Goal: Information Seeking & Learning: Learn about a topic

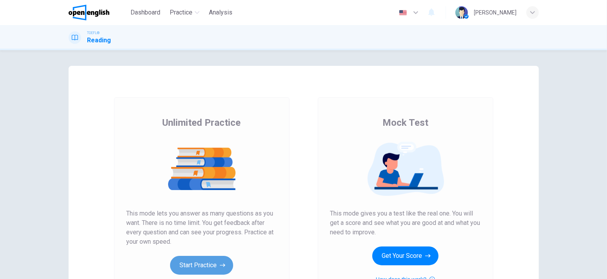
click at [188, 267] on button "Start Practice" at bounding box center [201, 265] width 63 height 19
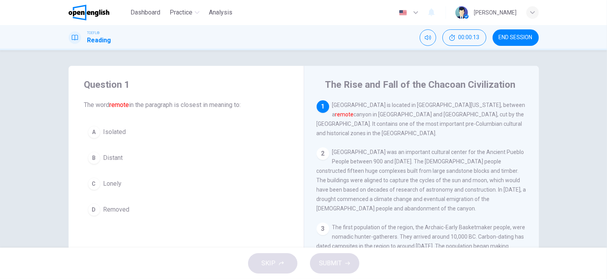
click at [124, 161] on button "B Distant" at bounding box center [186, 158] width 204 height 20
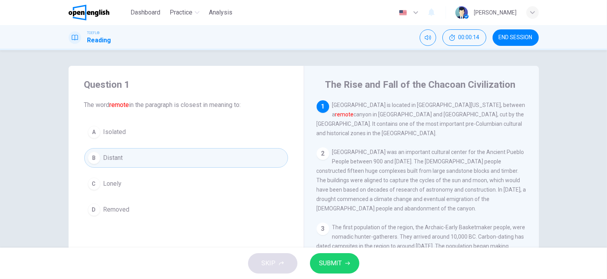
click at [328, 271] on button "SUBMIT" at bounding box center [334, 263] width 49 height 20
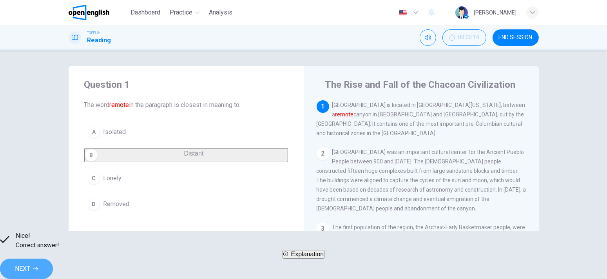
click at [53, 259] on button "NEXT" at bounding box center [26, 269] width 53 height 20
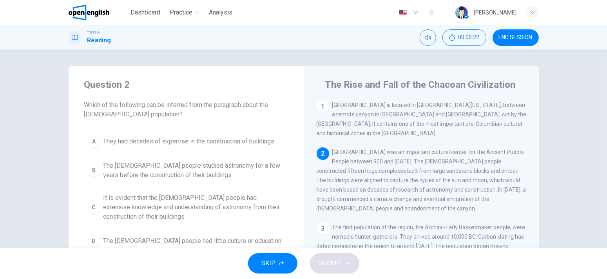
drag, startPoint x: 164, startPoint y: 104, endPoint x: 183, endPoint y: 109, distance: 20.0
click at [183, 109] on span "Which of the following can be inferred from the paragraph about the [DEMOGRAPHI…" at bounding box center [186, 109] width 204 height 19
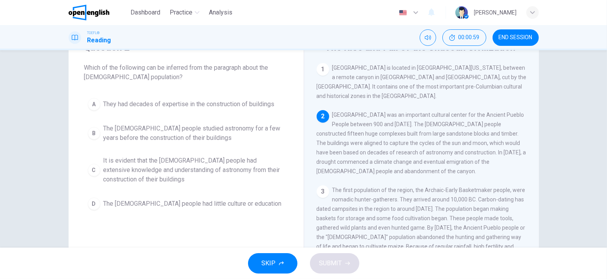
scroll to position [39, 0]
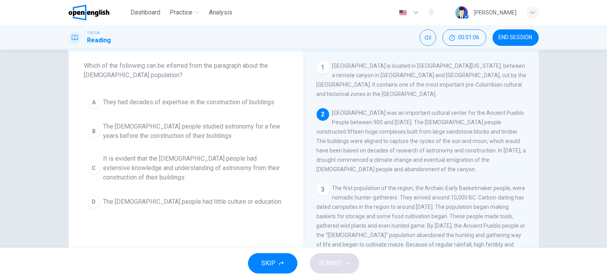
click at [153, 162] on span "It is evident that the [DEMOGRAPHIC_DATA] people had extensive knowledge and un…" at bounding box center [194, 168] width 181 height 28
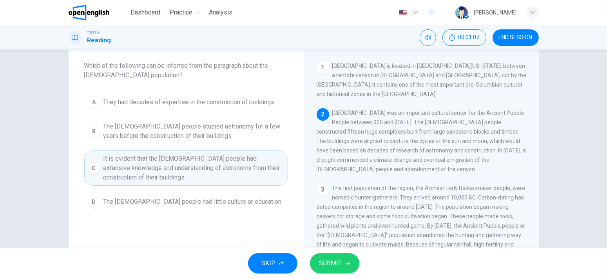
click at [321, 261] on span "SUBMIT" at bounding box center [331, 263] width 23 height 11
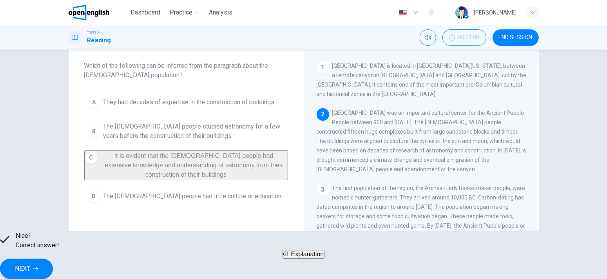
click at [30, 264] on span "NEXT" at bounding box center [22, 268] width 15 height 11
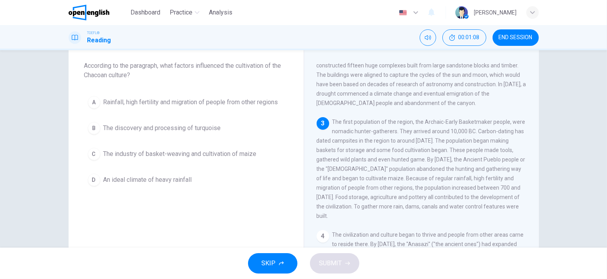
scroll to position [76, 0]
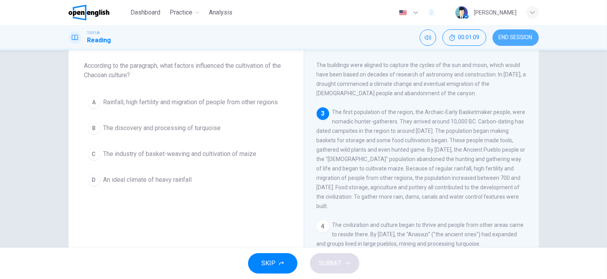
click at [518, 44] on button "END SESSION" at bounding box center [516, 37] width 46 height 16
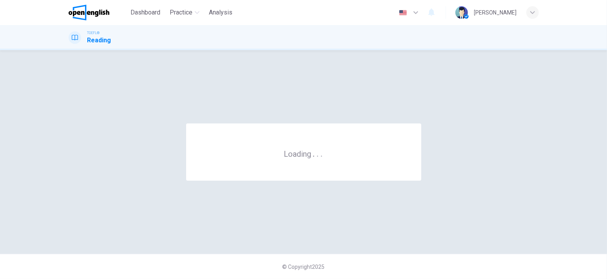
scroll to position [0, 0]
